Goal: Answer question/provide support

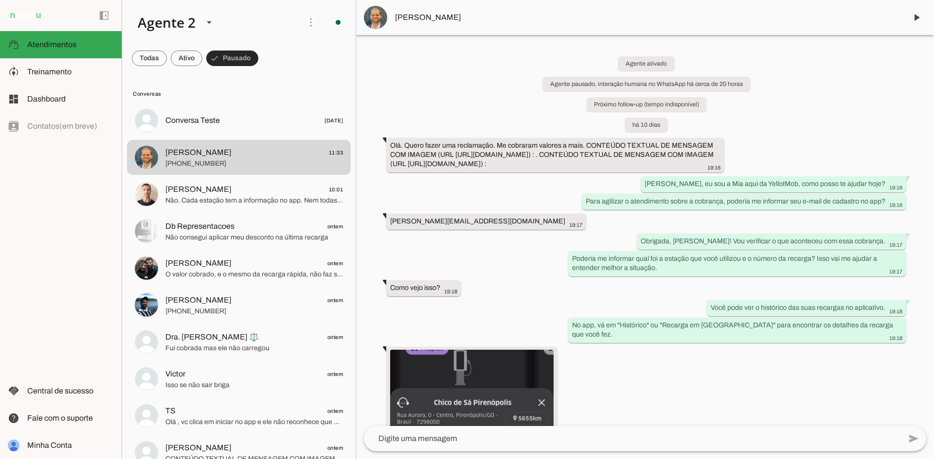
click at [244, 53] on span at bounding box center [232, 58] width 52 height 23
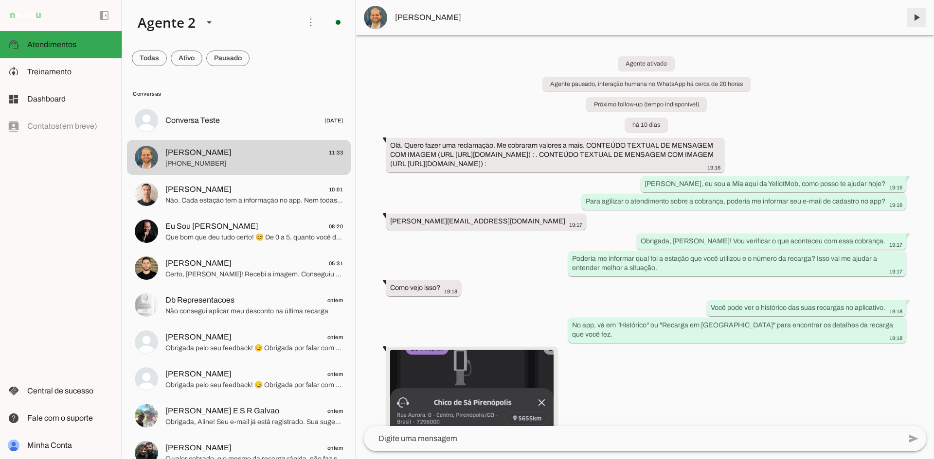
click at [918, 15] on span at bounding box center [915, 17] width 23 height 23
